Goal: Task Accomplishment & Management: Manage account settings

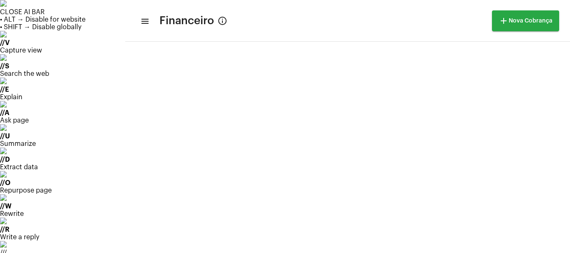
scroll to position [28, 0]
drag, startPoint x: 50, startPoint y: 58, endPoint x: 56, endPoint y: 51, distance: 9.2
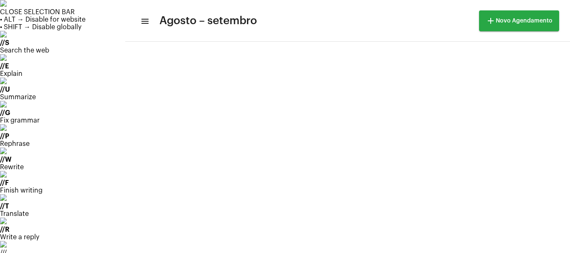
scroll to position [241, 0]
drag, startPoint x: 532, startPoint y: 57, endPoint x: 522, endPoint y: 62, distance: 11.2
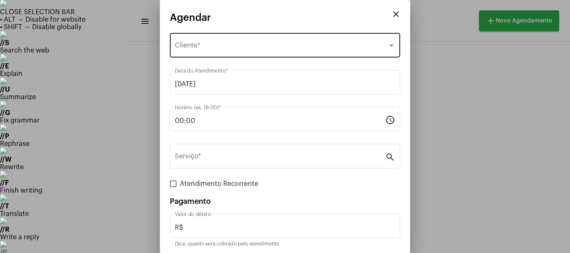
click at [215, 49] on span "Selecione o Cliente" at bounding box center [281, 47] width 213 height 8
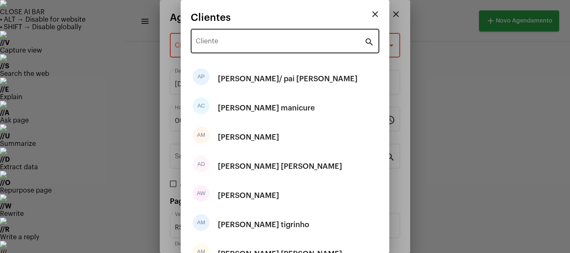
drag, startPoint x: 249, startPoint y: 35, endPoint x: 249, endPoint y: 46, distance: 10.4
click at [249, 38] on div "Cliente" at bounding box center [280, 40] width 168 height 26
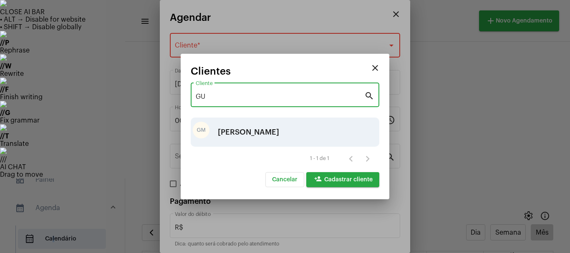
type input "GU"
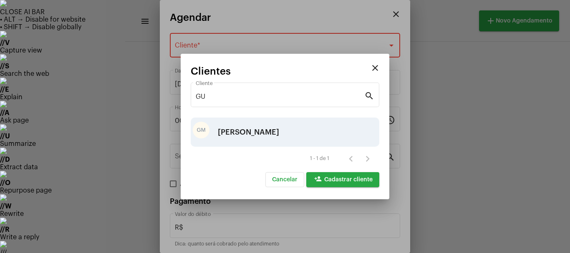
click at [232, 129] on div "[PERSON_NAME]" at bounding box center [248, 132] width 61 height 25
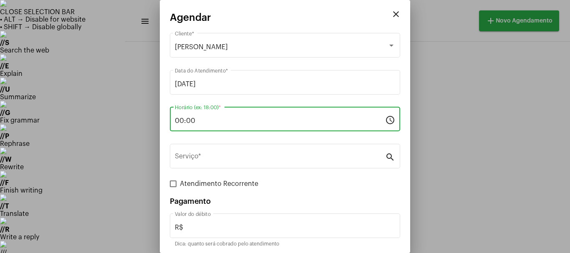
drag, startPoint x: 187, startPoint y: 126, endPoint x: 158, endPoint y: 130, distance: 29.5
click at [158, 130] on div "close Agendar [PERSON_NAME] Cliente * [DATE] Data do Atendimento * 00:00 Horári…" at bounding box center [285, 126] width 570 height 253
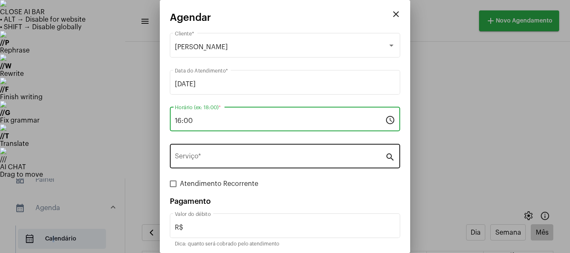
type input "16:00"
click at [193, 160] on input "Serviço *" at bounding box center [280, 158] width 210 height 8
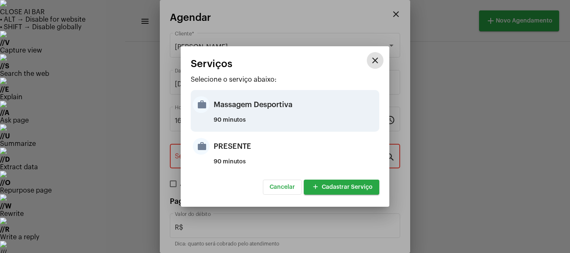
click at [219, 104] on div "Massagem Desportiva" at bounding box center [294, 104] width 163 height 25
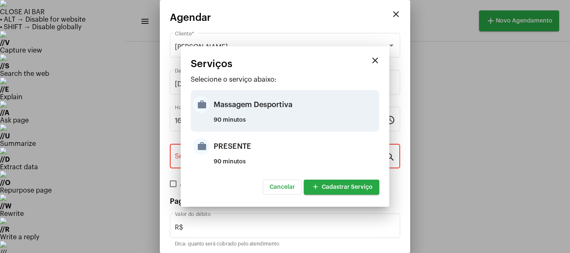
type input "Massagem Desportiva"
type input "R$ 120"
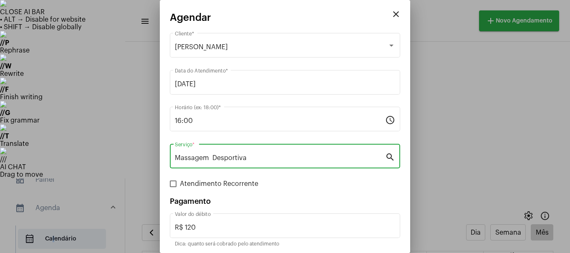
scroll to position [31, 0]
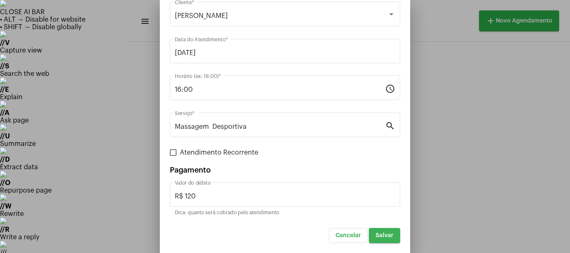
click at [375, 237] on span "Salvar" at bounding box center [384, 236] width 18 height 6
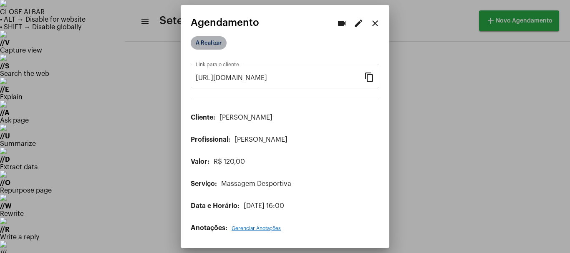
click at [211, 40] on mat-chip "A Realizar" at bounding box center [209, 42] width 36 height 13
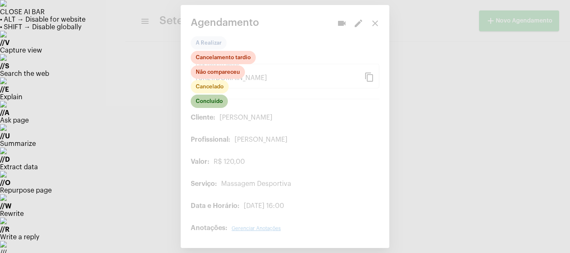
click at [213, 103] on mat-chip "Concluído" at bounding box center [209, 101] width 37 height 13
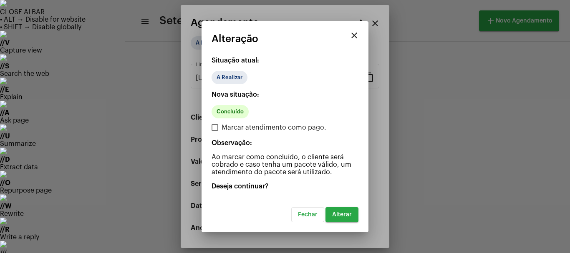
click at [345, 218] on button "Alterar" at bounding box center [341, 214] width 33 height 15
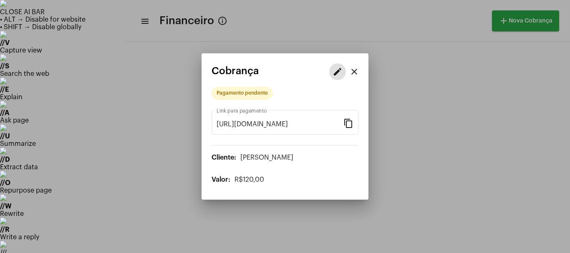
click at [334, 73] on mat-icon "edit" at bounding box center [337, 72] width 10 height 10
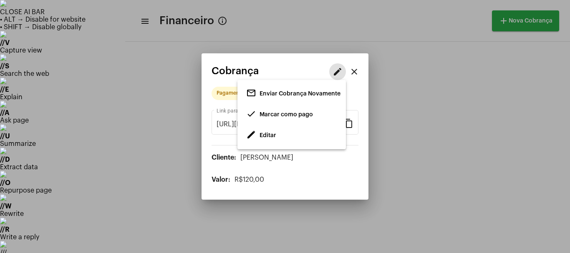
click at [269, 132] on span "edit Editar" at bounding box center [261, 135] width 30 height 15
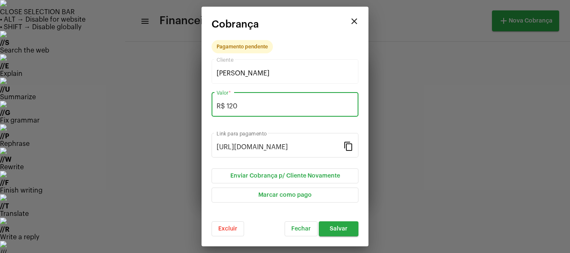
drag, startPoint x: 249, startPoint y: 106, endPoint x: 211, endPoint y: 116, distance: 39.3
click at [213, 116] on div "R$ 120 Valor *" at bounding box center [284, 103] width 147 height 26
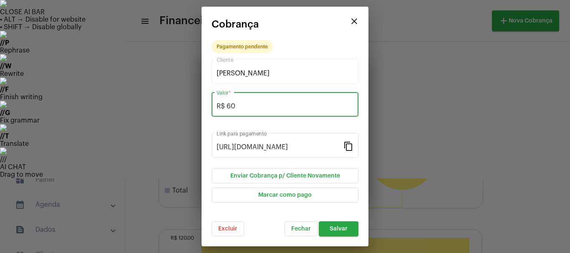
type input "R$ 60"
click at [339, 230] on span "Salvar" at bounding box center [338, 229] width 18 height 6
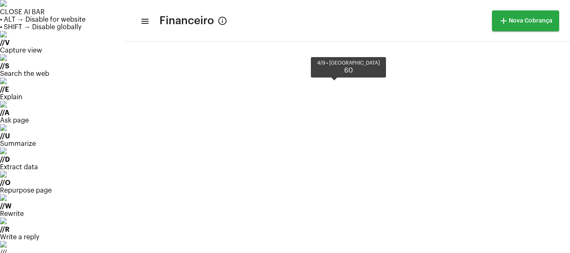
scroll to position [213, 0]
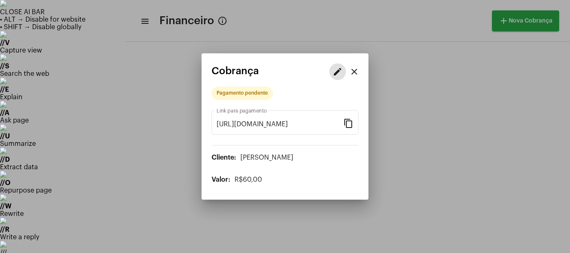
click at [336, 71] on mat-icon "edit" at bounding box center [337, 72] width 10 height 10
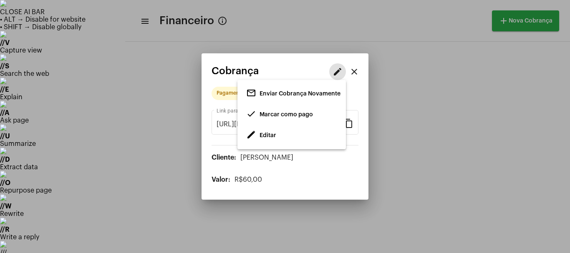
click at [291, 111] on span "done Marcar como pago" at bounding box center [279, 114] width 67 height 15
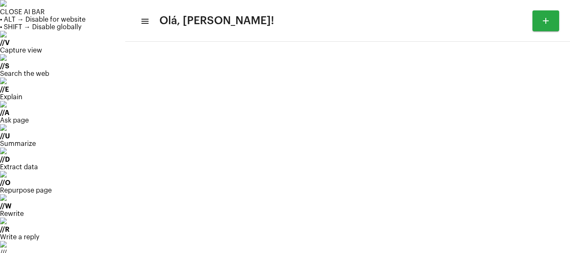
type input "[URL][DOMAIN_NAME][PERSON_NAME]"
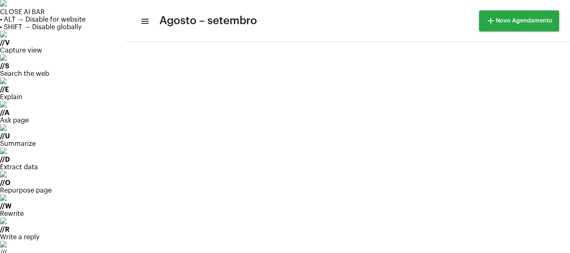
scroll to position [519, 0]
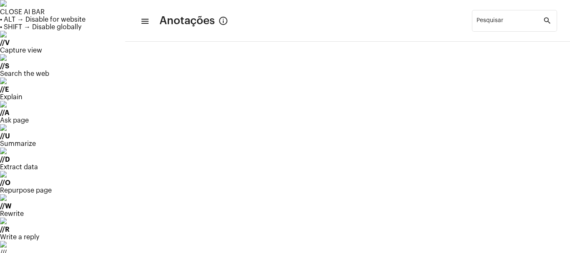
scroll to position [139, 0]
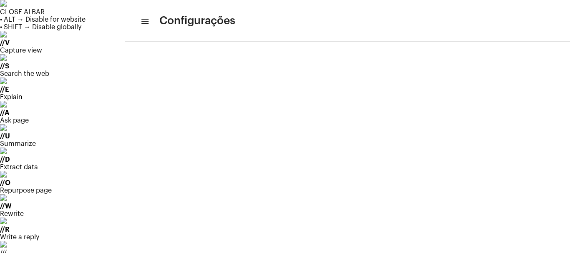
scroll to position [83, 0]
